Goal: Task Accomplishment & Management: Manage account settings

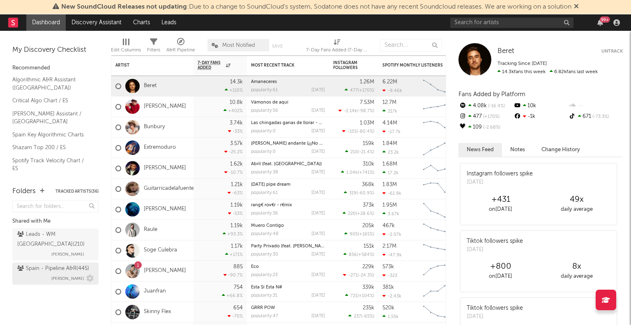
click at [53, 274] on span "[PERSON_NAME]" at bounding box center [67, 279] width 33 height 10
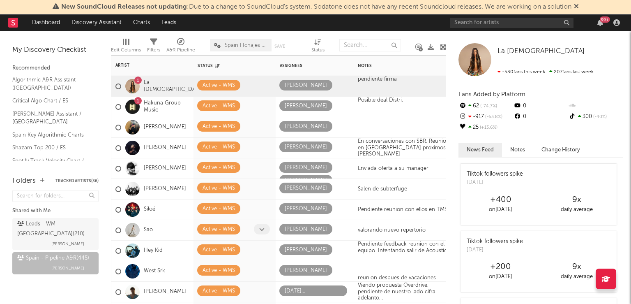
click at [261, 228] on icon at bounding box center [261, 228] width 5 height 5
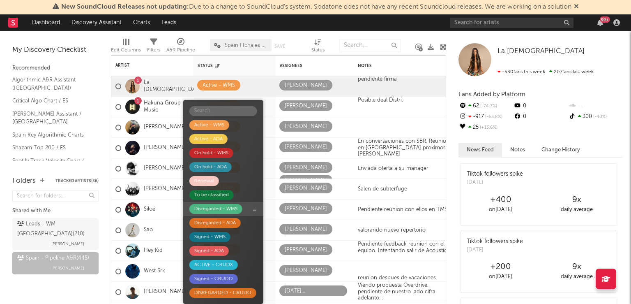
click at [222, 207] on div "Disregarded - WMS" at bounding box center [215, 209] width 43 height 10
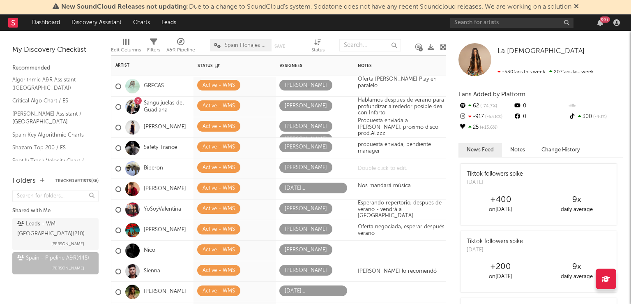
click at [366, 168] on div at bounding box center [405, 168] width 103 height 20
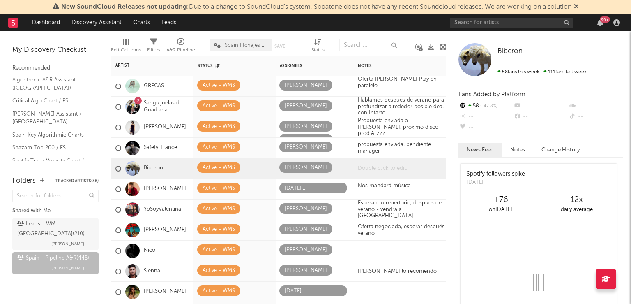
click at [361, 170] on div at bounding box center [405, 168] width 103 height 20
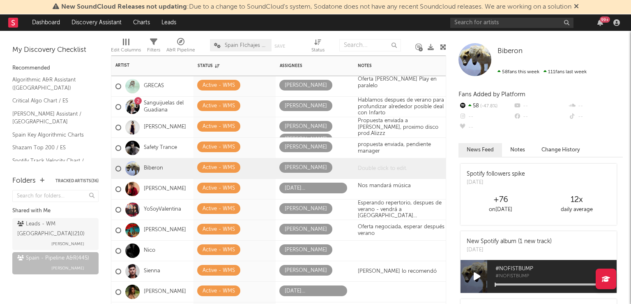
click at [359, 168] on div at bounding box center [405, 168] width 103 height 20
click at [362, 170] on div at bounding box center [405, 168] width 103 height 20
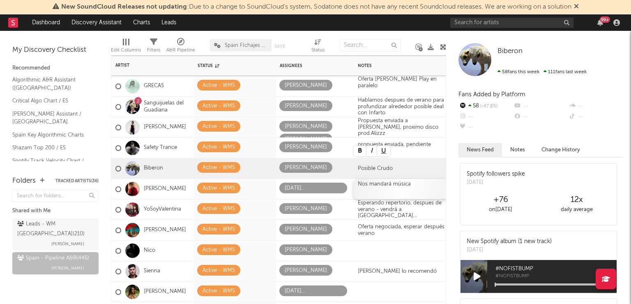
click at [392, 189] on div at bounding box center [405, 190] width 94 height 7
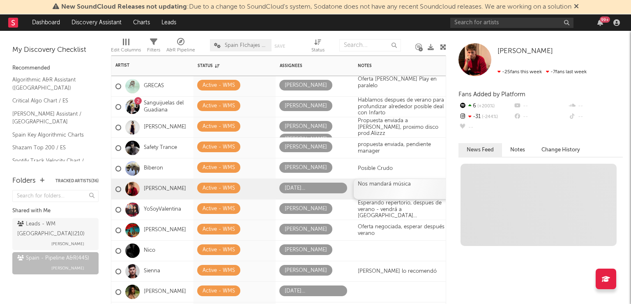
click at [385, 186] on div "Nos mandará música" at bounding box center [405, 189] width 103 height 20
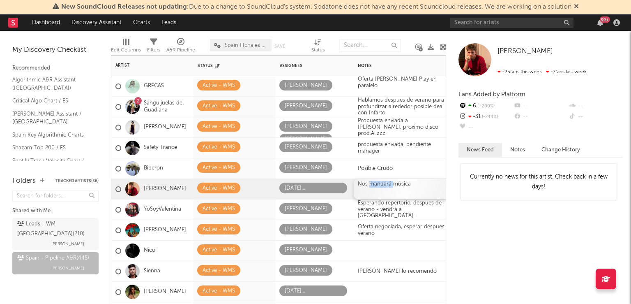
click at [385, 186] on div "Nos mandará música" at bounding box center [405, 189] width 103 height 20
click at [392, 210] on div "Esperando repertorio, despues de verano - vendrá a [GEOGRAPHIC_DATA]" at bounding box center [405, 209] width 103 height 30
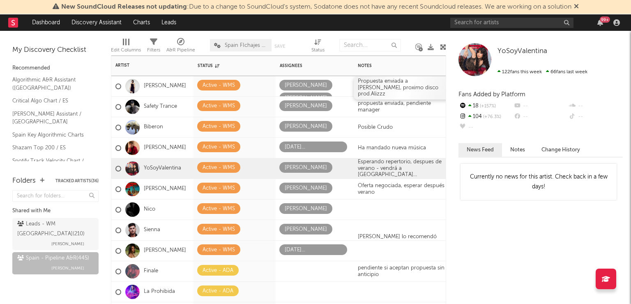
click at [420, 89] on div "Propuesta enviada a [PERSON_NAME], proximo disco prod.Alizzz" at bounding box center [405, 87] width 103 height 23
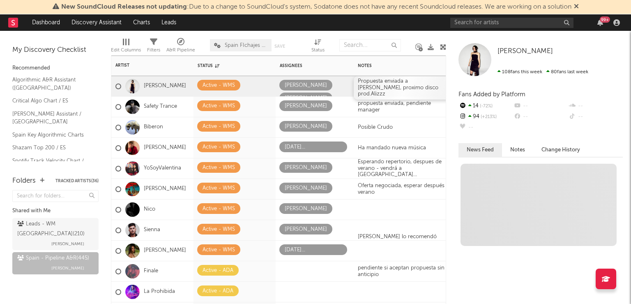
click at [420, 88] on div "Propuesta enviada a [PERSON_NAME], proximo disco prod.Alizzz" at bounding box center [405, 87] width 103 height 23
click at [420, 87] on div "Propuesta enviada a [PERSON_NAME], proximo disco prod.Alizzz" at bounding box center [405, 87] width 103 height 23
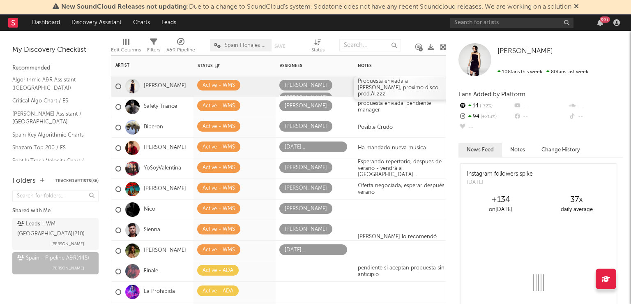
click at [410, 88] on div "Propuesta enviada a [PERSON_NAME], proximo disco prod.Alizzz" at bounding box center [405, 87] width 103 height 23
click at [409, 88] on div "Propuesta enviada a [PERSON_NAME], proximo disco prod.Alizzz" at bounding box center [405, 87] width 103 height 23
click at [387, 83] on div "Propuesta enviada a [PERSON_NAME], proximo disco prod.Alizzz" at bounding box center [405, 87] width 103 height 23
click at [425, 89] on div "Propuesta enviada a [PERSON_NAME], proximo disco prod.Alizzz" at bounding box center [405, 87] width 103 height 23
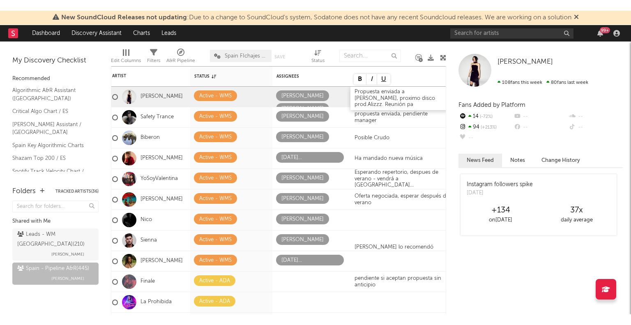
scroll to position [0, 6]
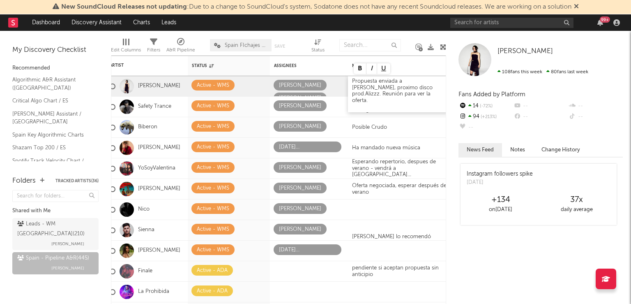
click at [402, 93] on div "Propuesta enviada a [PERSON_NAME], proximo disco prod.Alizzz. Reunión para ver …" at bounding box center [399, 94] width 103 height 36
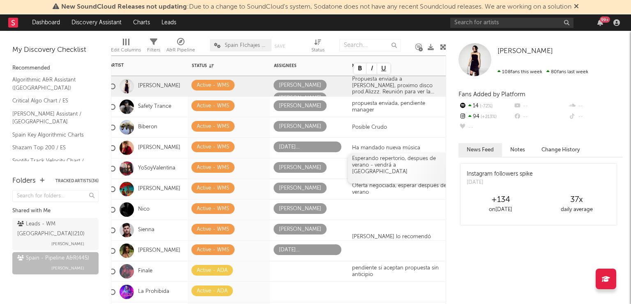
click at [411, 179] on div "Esperando repertorio, despues de verano - vendrá a [GEOGRAPHIC_DATA]" at bounding box center [399, 168] width 103 height 30
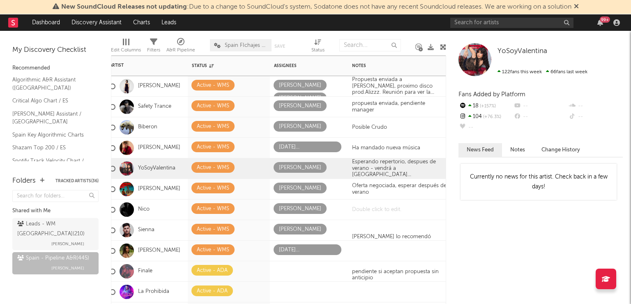
click at [378, 210] on div at bounding box center [399, 209] width 103 height 20
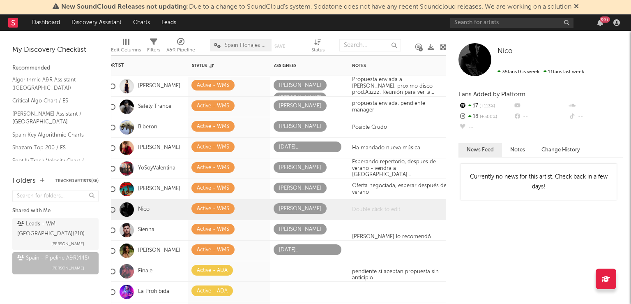
click at [359, 208] on div at bounding box center [399, 209] width 103 height 20
click at [283, 219] on icon at bounding box center [281, 221] width 5 height 5
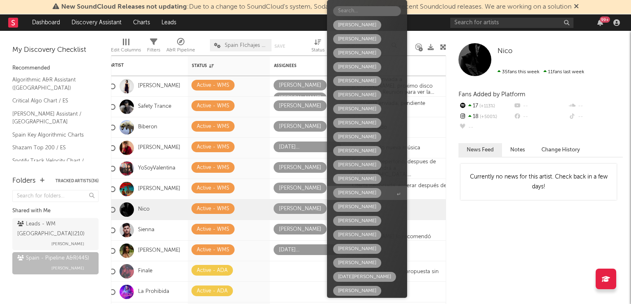
click at [345, 193] on div "[PERSON_NAME]" at bounding box center [357, 193] width 38 height 10
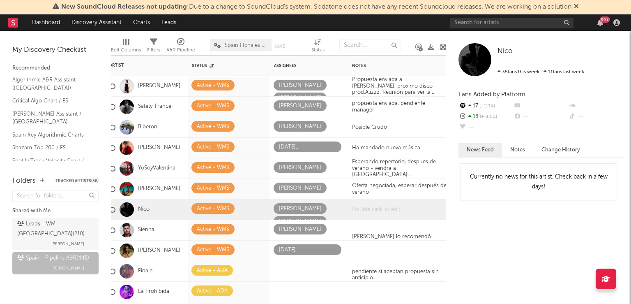
click at [363, 207] on div at bounding box center [399, 209] width 103 height 20
click at [357, 212] on div at bounding box center [399, 209] width 103 height 20
click at [306, 280] on div at bounding box center [309, 271] width 78 height 20
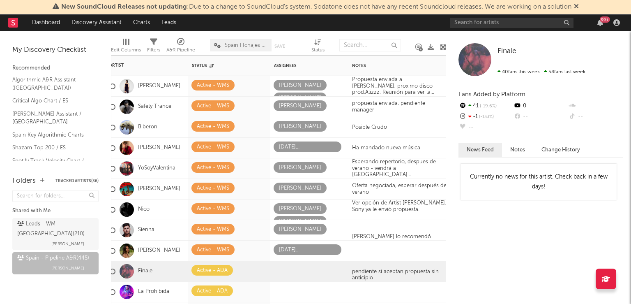
click at [166, 209] on div "Nico" at bounding box center [147, 209] width 82 height 21
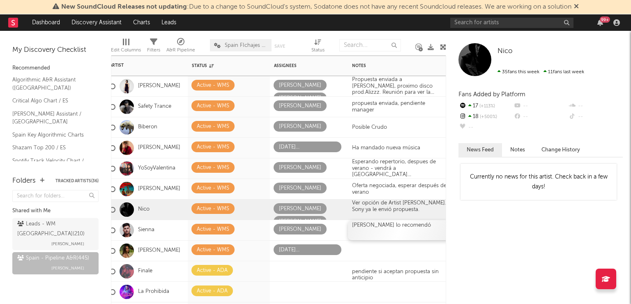
click at [381, 229] on div "[PERSON_NAME] lo recomendó" at bounding box center [399, 230] width 103 height 20
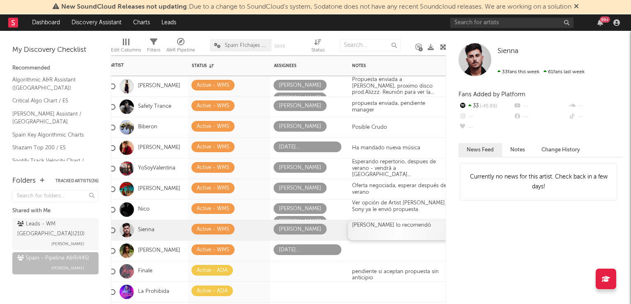
click at [407, 226] on div "[PERSON_NAME] lo recomendó" at bounding box center [399, 230] width 103 height 20
click at [416, 226] on div "[PERSON_NAME] lo recomendó" at bounding box center [399, 230] width 103 height 20
click at [371, 251] on div at bounding box center [399, 250] width 103 height 20
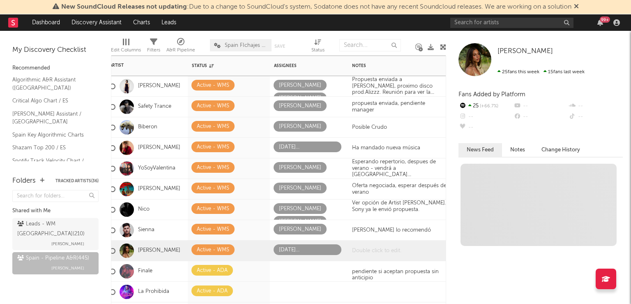
click at [354, 251] on div at bounding box center [399, 250] width 103 height 20
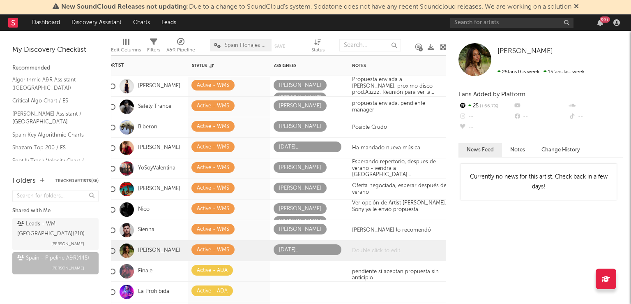
click at [354, 251] on div at bounding box center [399, 250] width 103 height 20
click at [301, 269] on div at bounding box center [309, 271] width 71 height 13
